Goal: Information Seeking & Learning: Learn about a topic

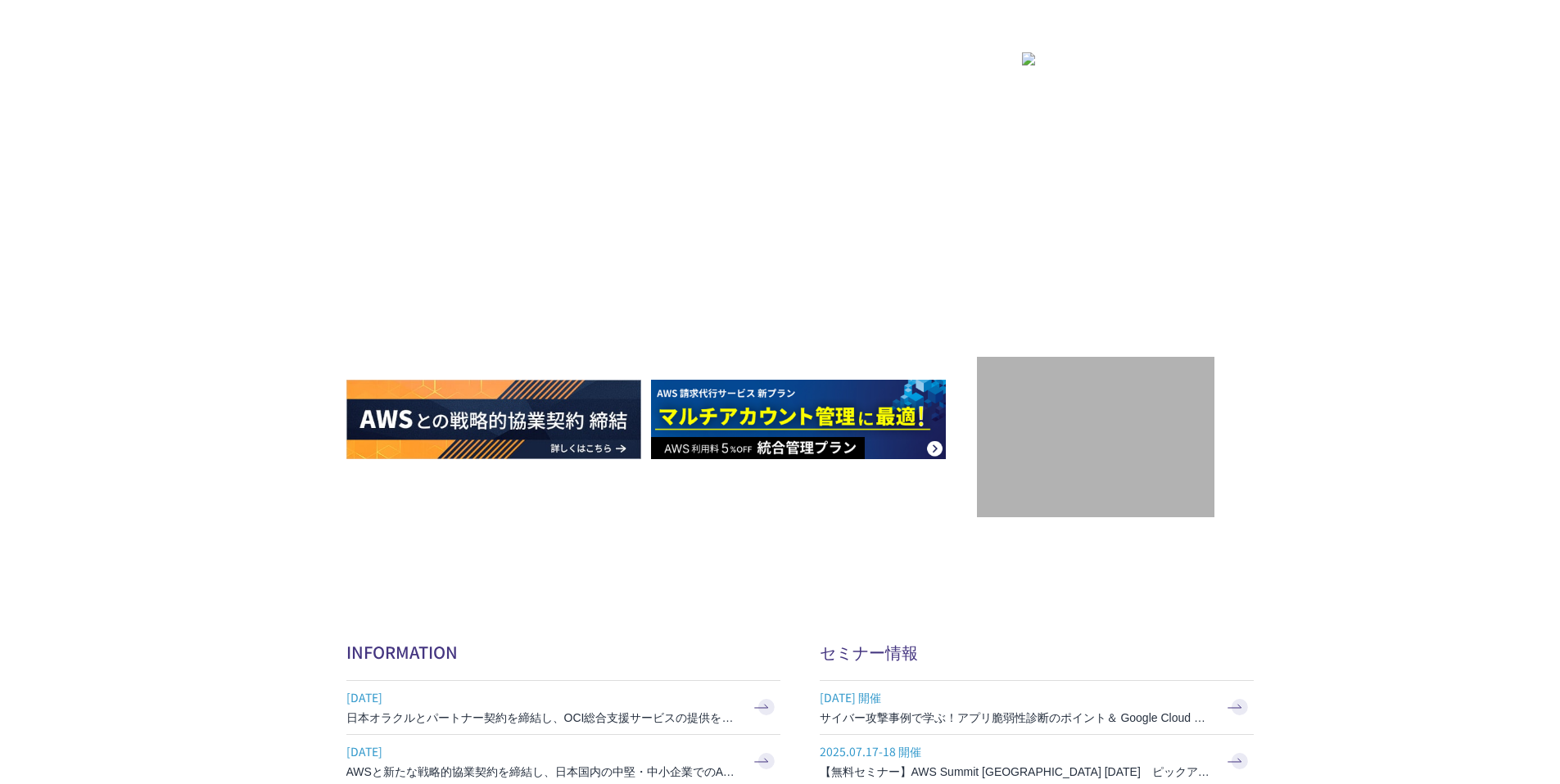
scroll to position [2921, 0]
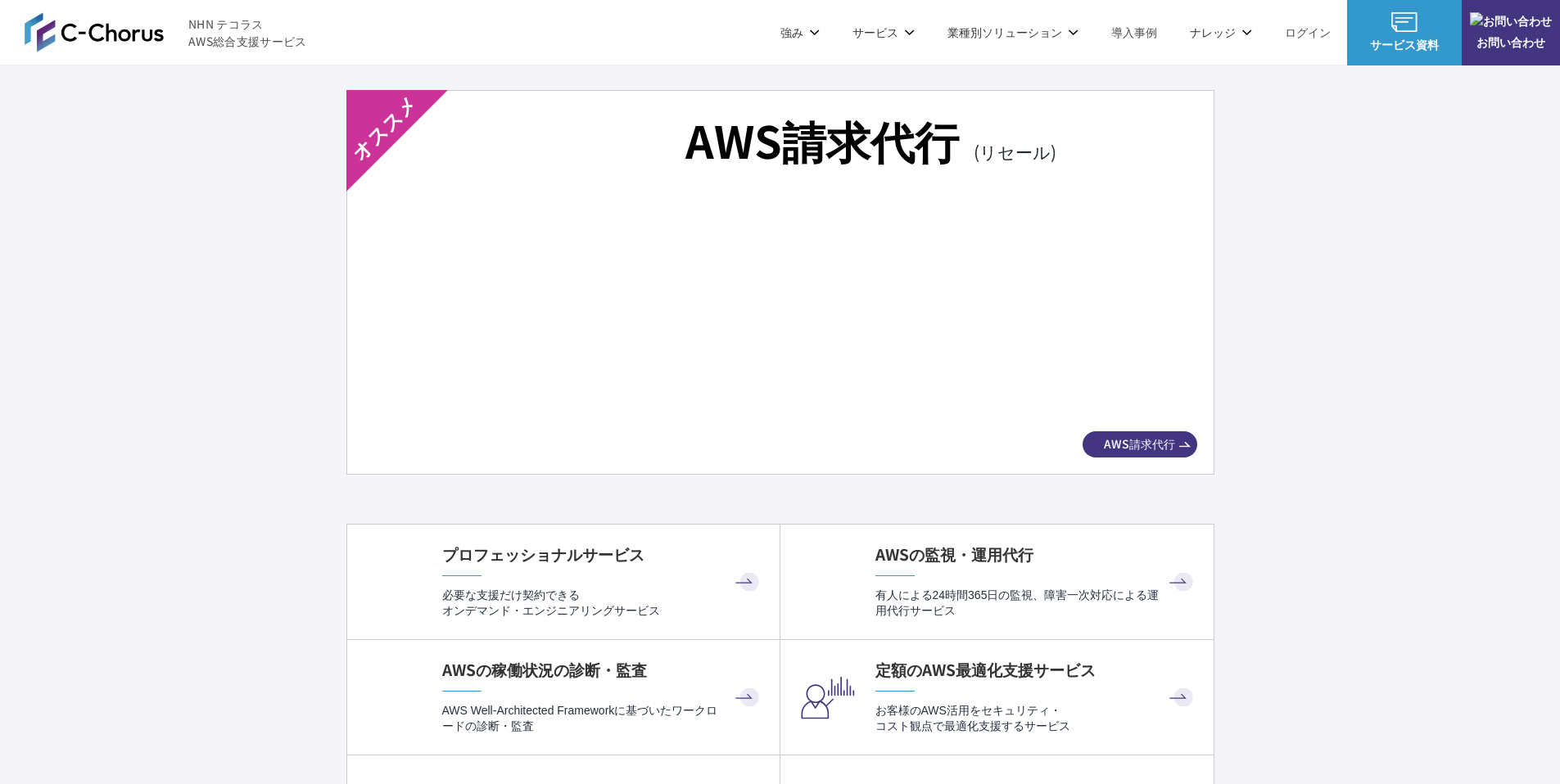
click at [796, 358] on img at bounding box center [780, 309] width 776 height 216
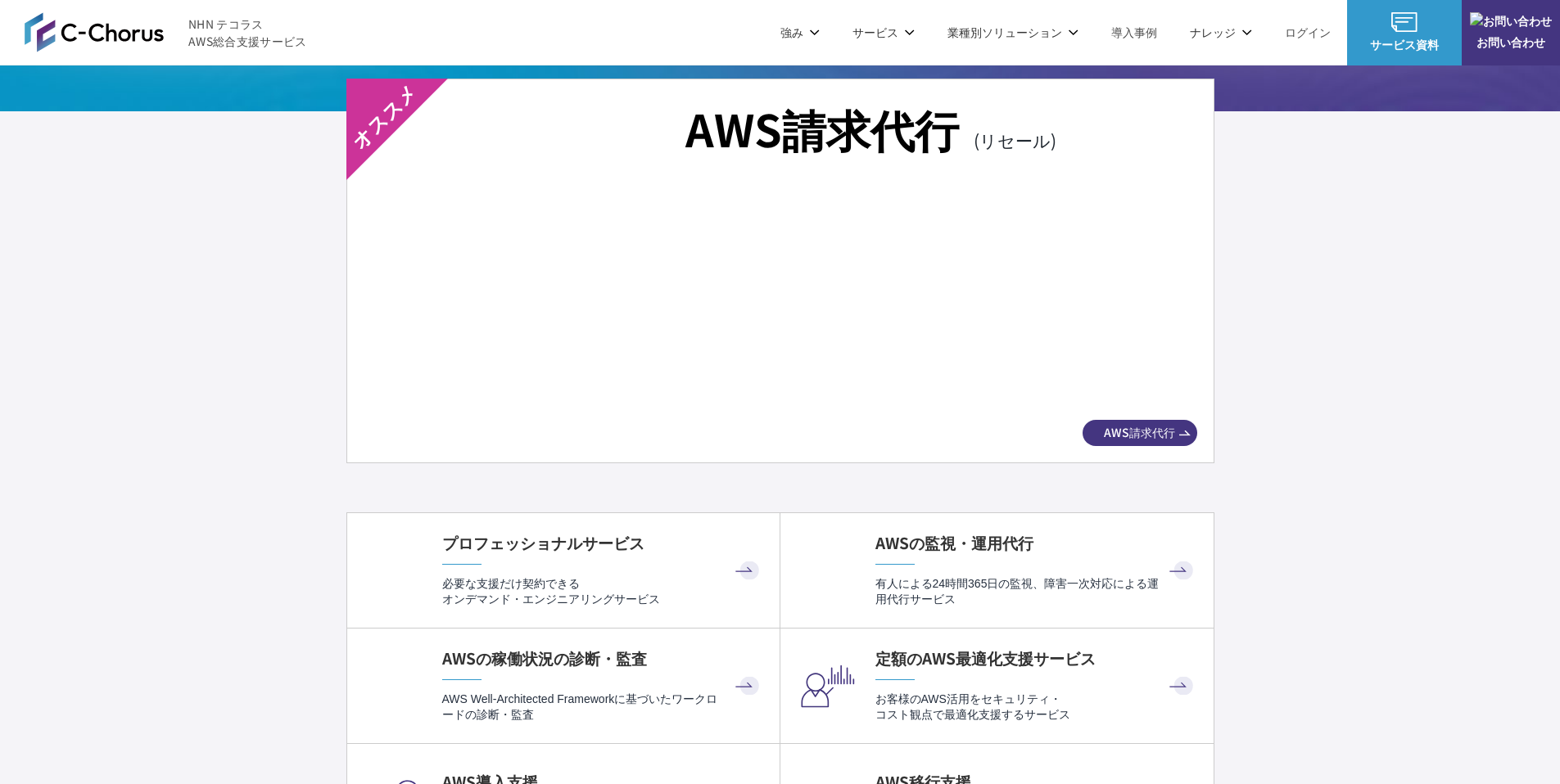
scroll to position [2995, 0]
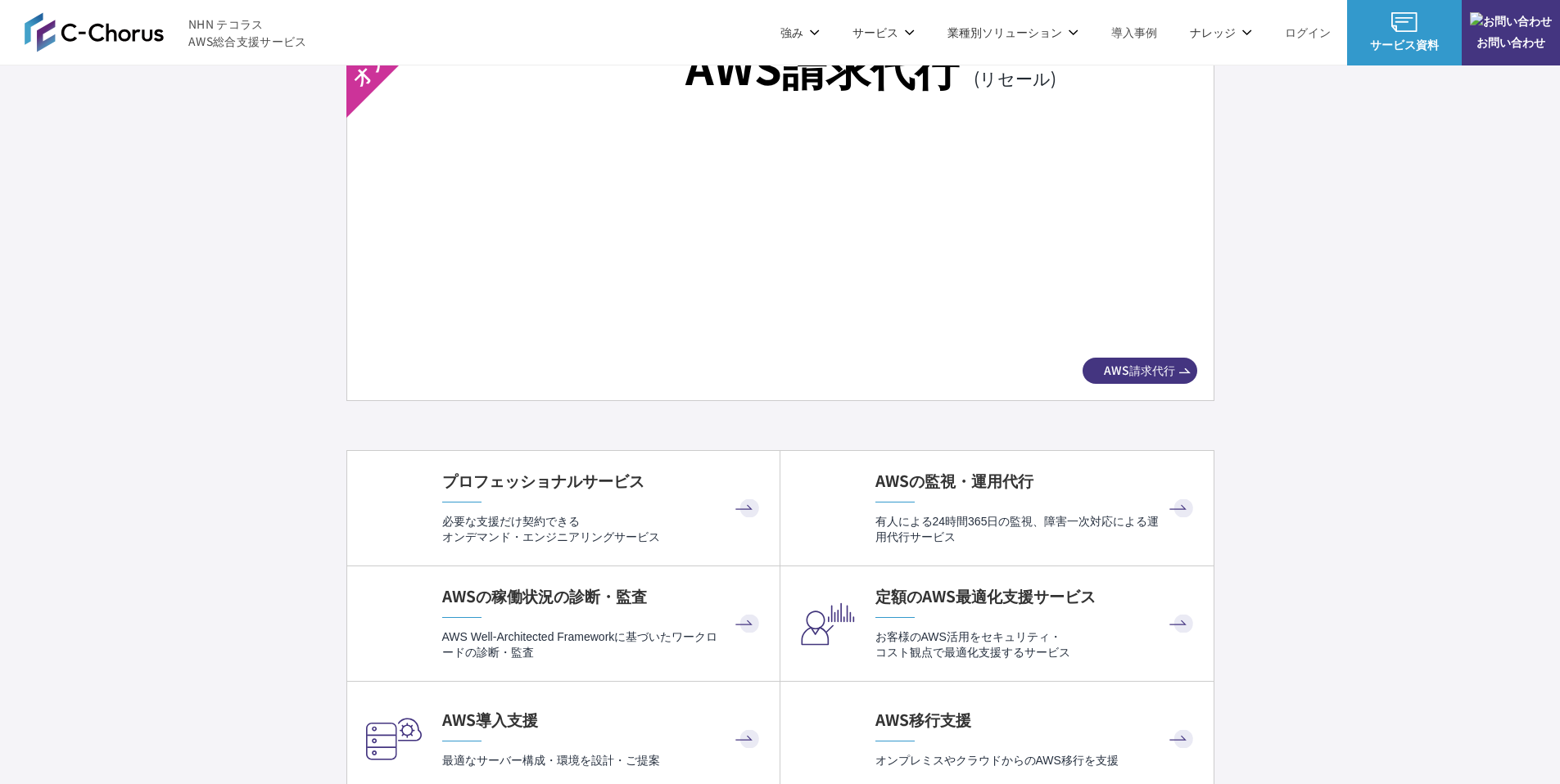
click at [1161, 355] on div "AWS請求代行 (リセール) AWS請求代行" at bounding box center [780, 209] width 868 height 385
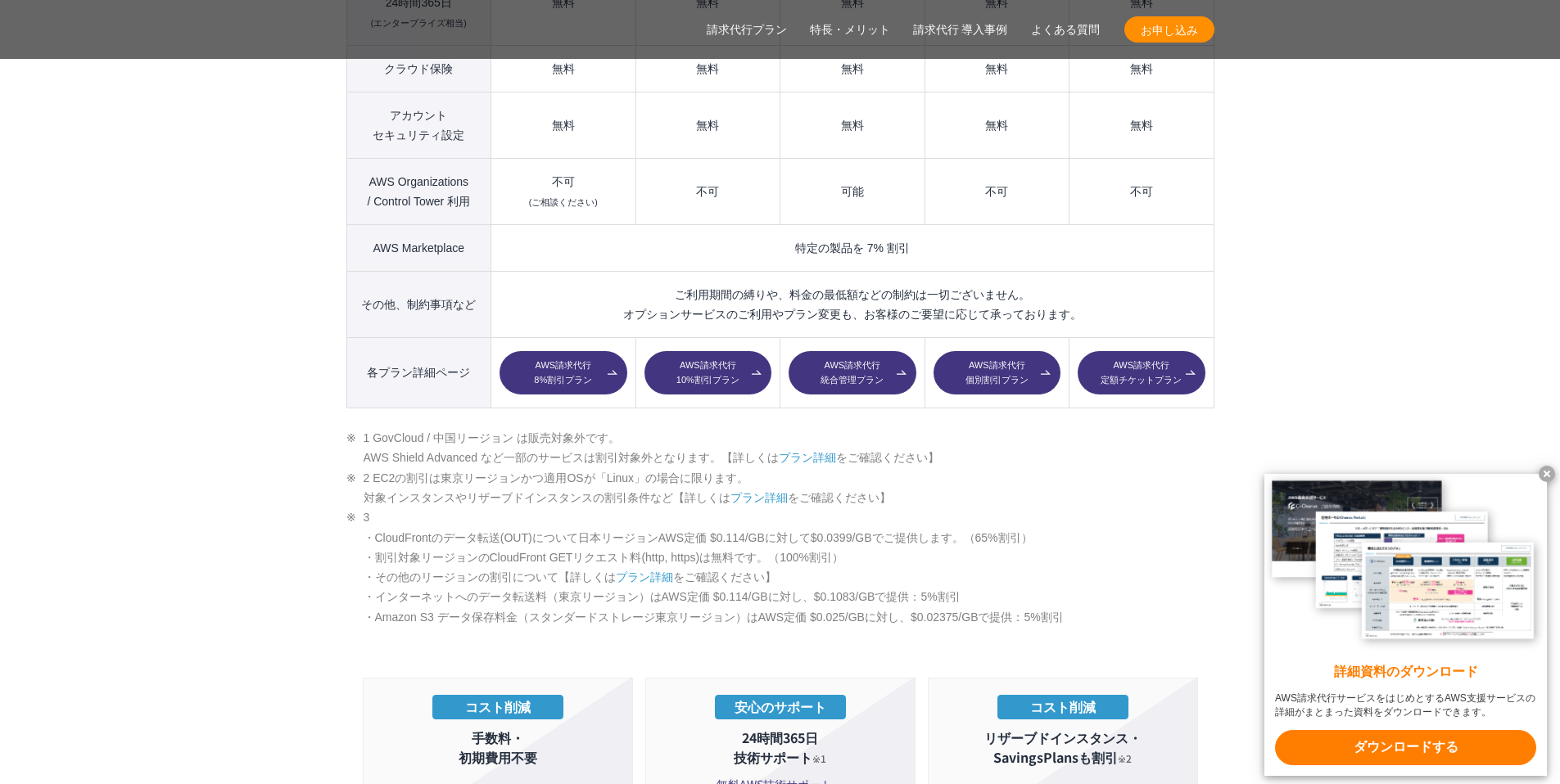
scroll to position [2391, 0]
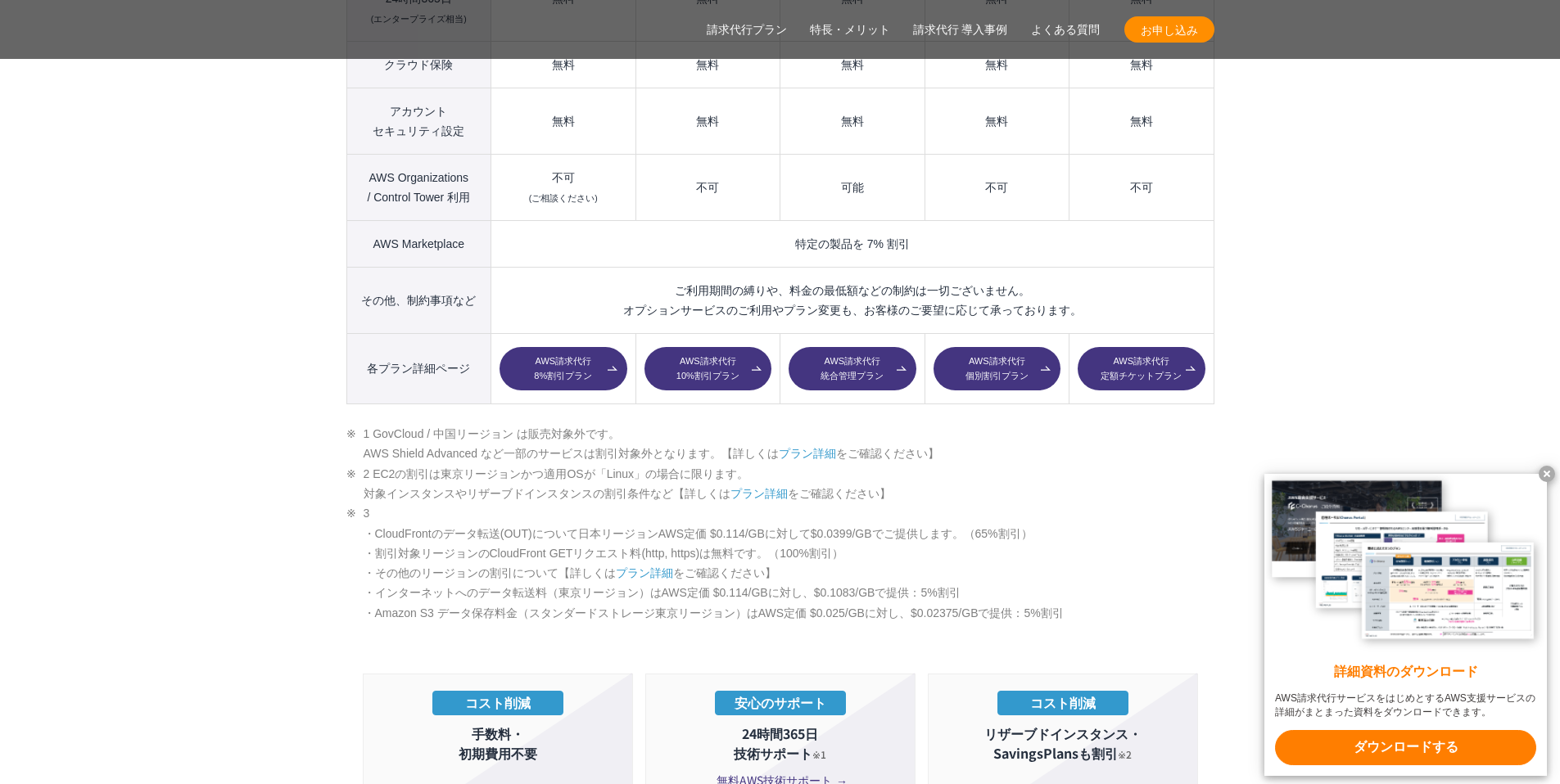
click at [1236, 67] on section "AWS請求代行サービスのプラン 多様なニーズに対応したオススメのプラン プラン名 AWS請求代行 8 %割引 プラン AWS請求代行 10 %割引 プラン A…" at bounding box center [780, 547] width 1560 height 2581
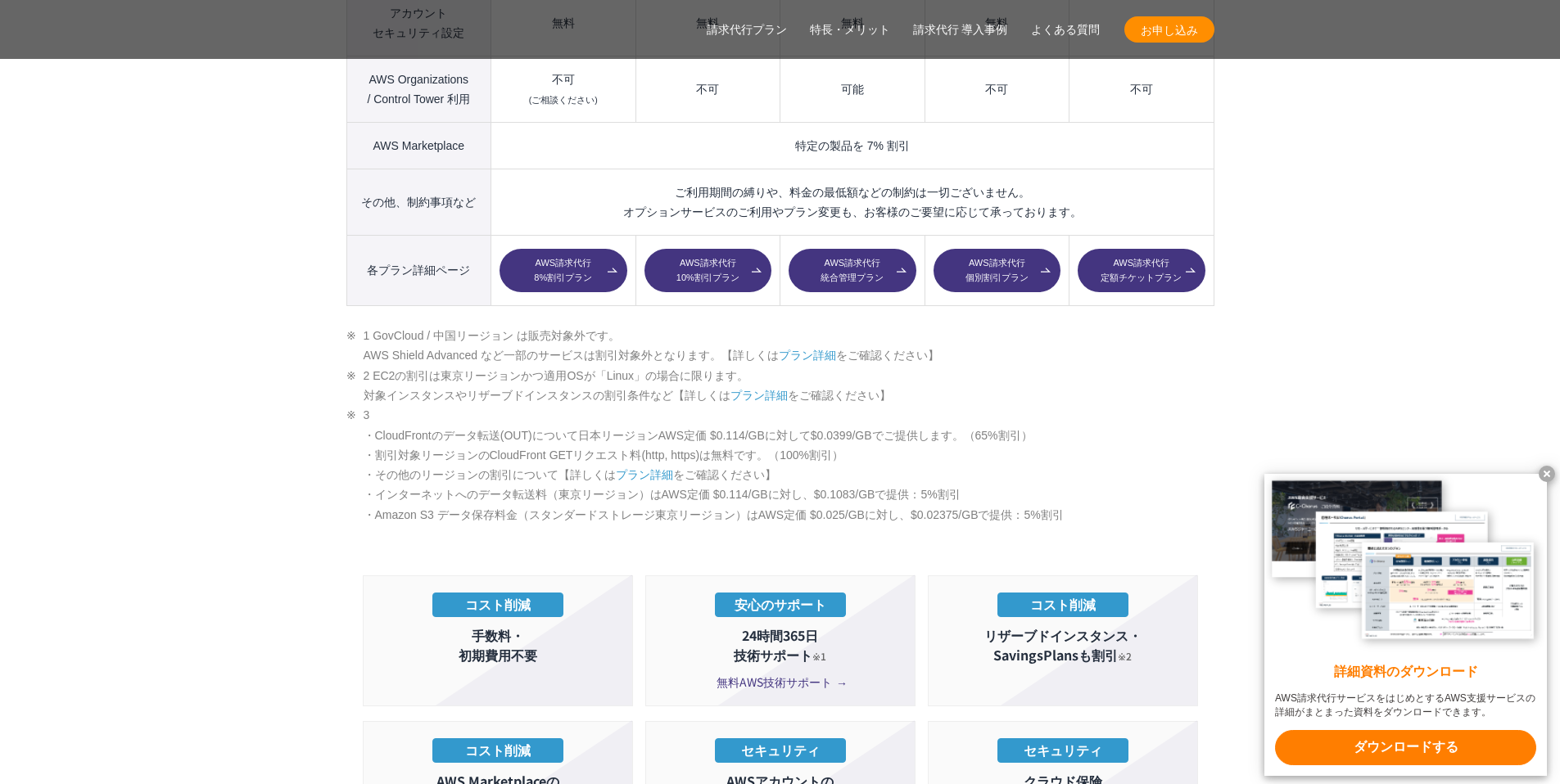
scroll to position [2493, 0]
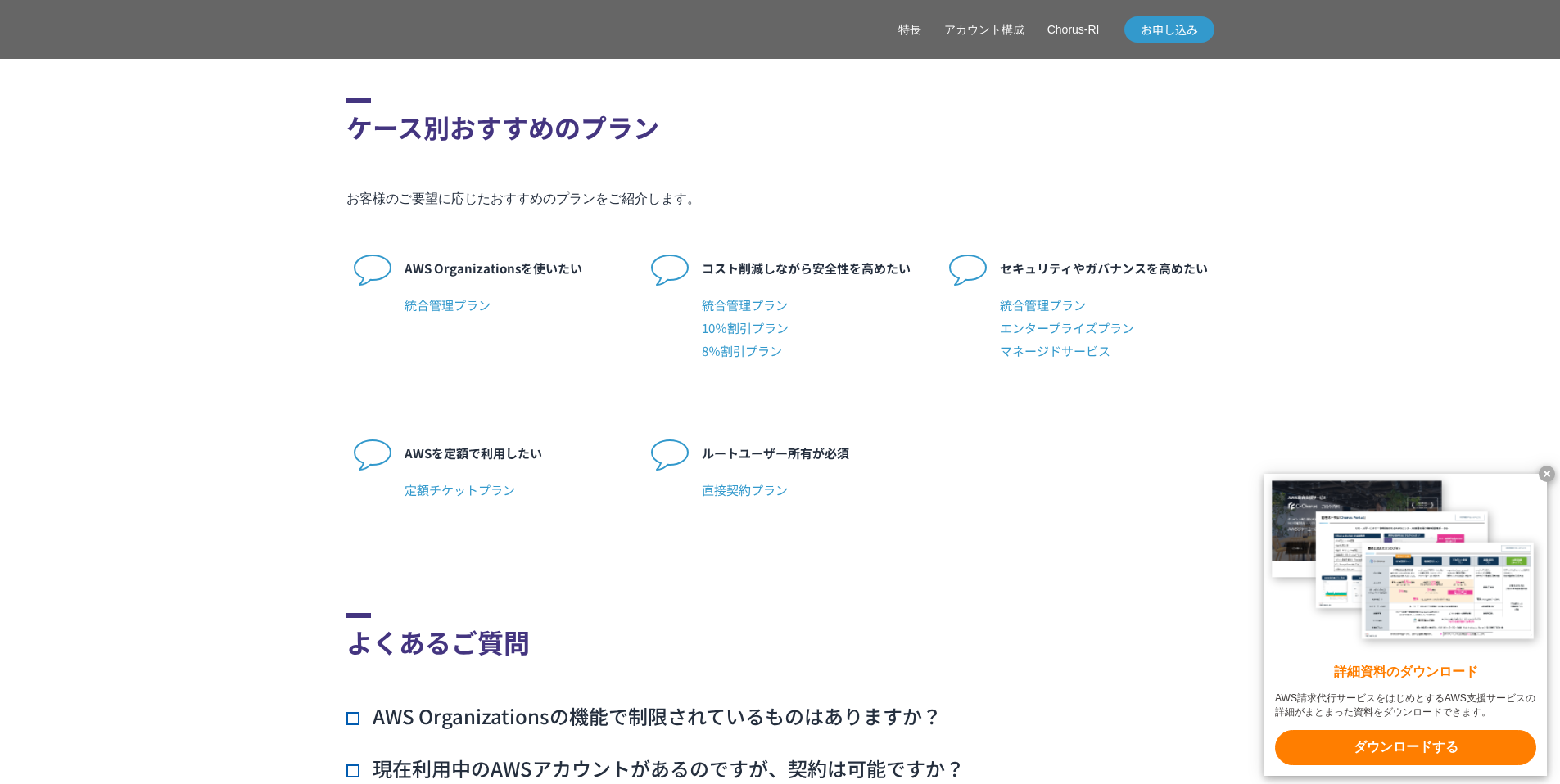
scroll to position [3960, 0]
